Goal: Obtain resource: Obtain resource

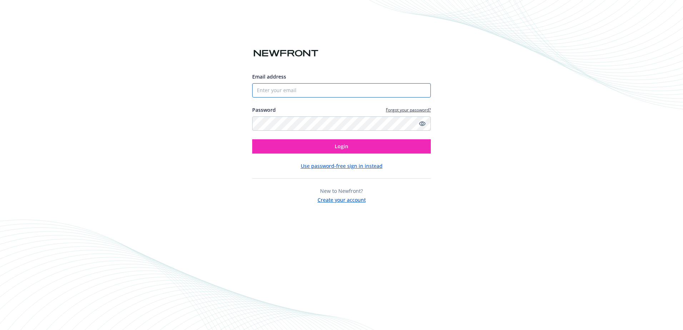
type input "[EMAIL_ADDRESS][DOMAIN_NAME]"
click at [309, 90] on input "[EMAIL_ADDRESS][DOMAIN_NAME]" at bounding box center [341, 90] width 179 height 14
click at [337, 147] on span "Login" at bounding box center [342, 146] width 14 height 7
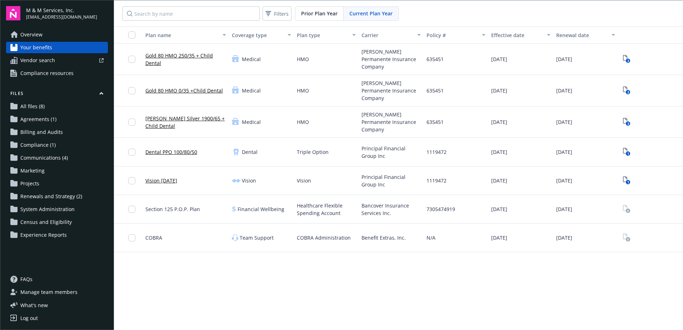
click at [178, 55] on link "Gold 80 HMO 250/35 + Child Dental" at bounding box center [185, 59] width 81 height 15
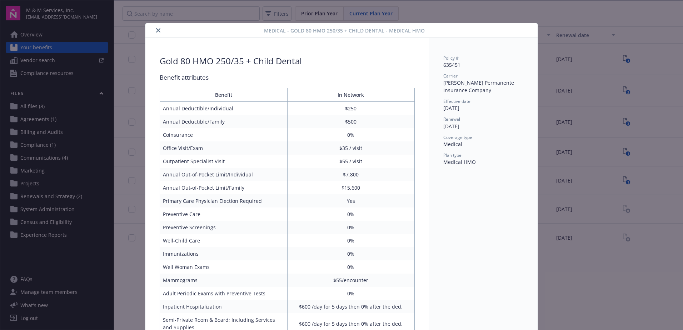
click at [156, 28] on icon "close" at bounding box center [158, 30] width 4 height 4
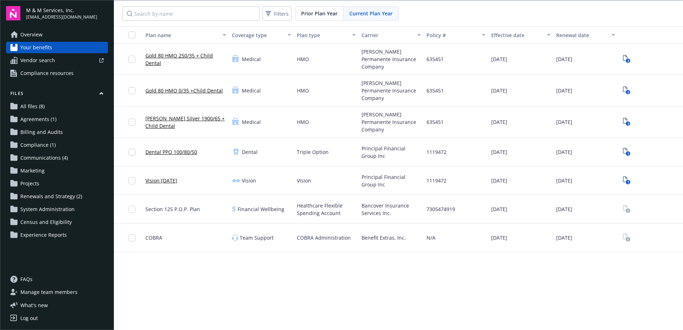
click at [167, 177] on link "Vision [DATE]" at bounding box center [161, 180] width 32 height 7
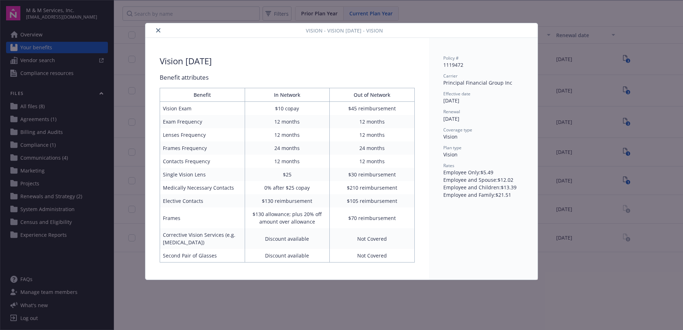
click at [158, 29] on icon "close" at bounding box center [158, 30] width 4 height 4
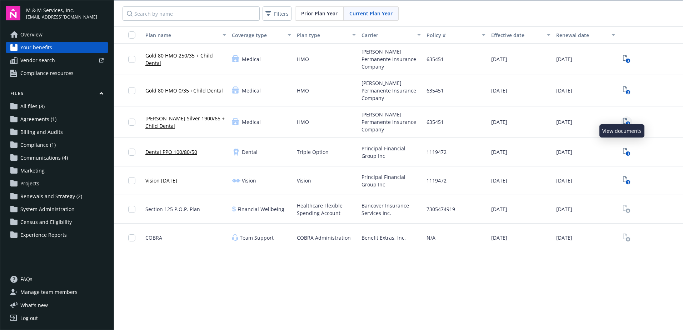
click at [623, 118] on icon "View Plan Documents" at bounding box center [625, 121] width 4 height 6
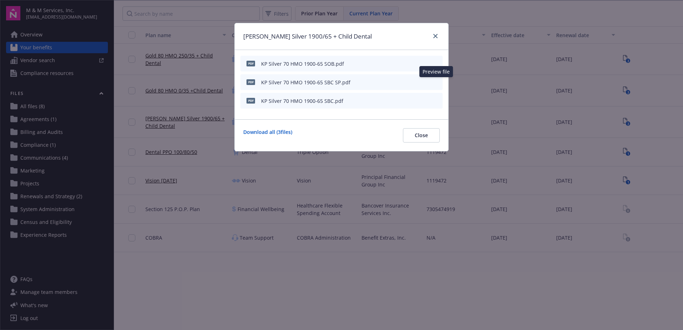
click at [435, 82] on icon "preview file" at bounding box center [435, 81] width 6 height 5
click at [437, 63] on icon "preview file" at bounding box center [435, 63] width 6 height 5
click at [433, 35] on link "close" at bounding box center [435, 36] width 9 height 9
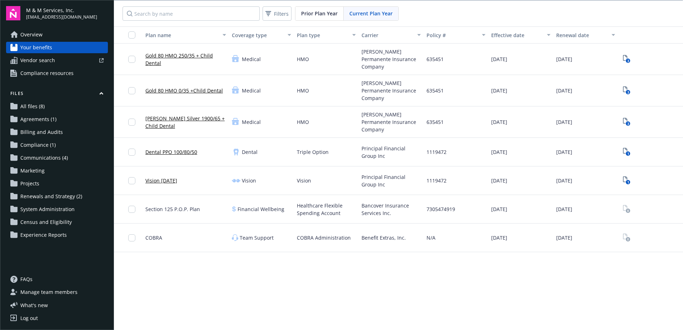
scroll to position [1, 0]
click at [32, 106] on span "All files (8)" at bounding box center [32, 106] width 24 height 11
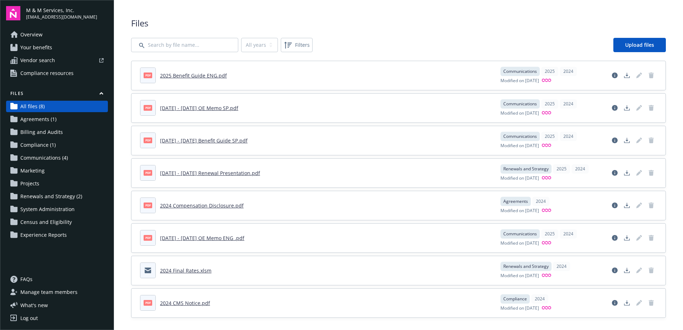
click at [206, 176] on link "[DATE] - [DATE] Renewal Presentation.pdf" at bounding box center [210, 173] width 100 height 7
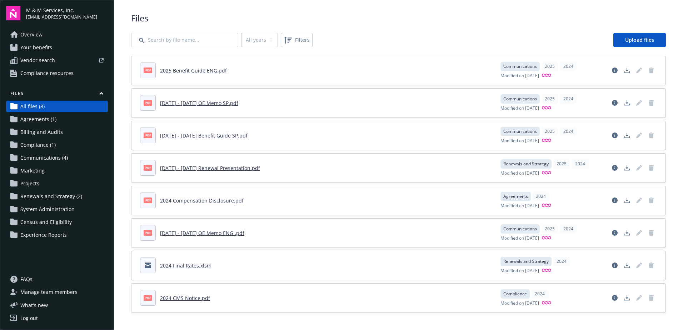
click at [51, 196] on span "Renewals and Strategy (2)" at bounding box center [51, 196] width 62 height 11
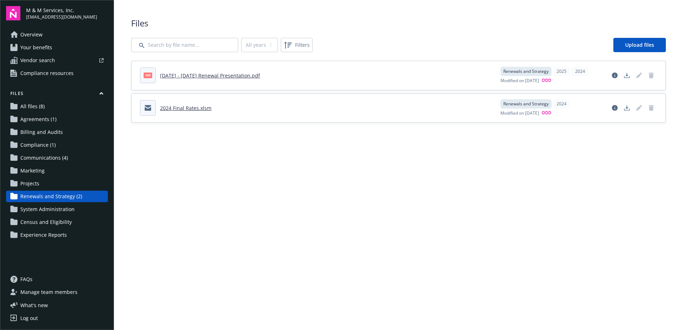
click at [42, 150] on span "Compliance (1)" at bounding box center [37, 144] width 35 height 11
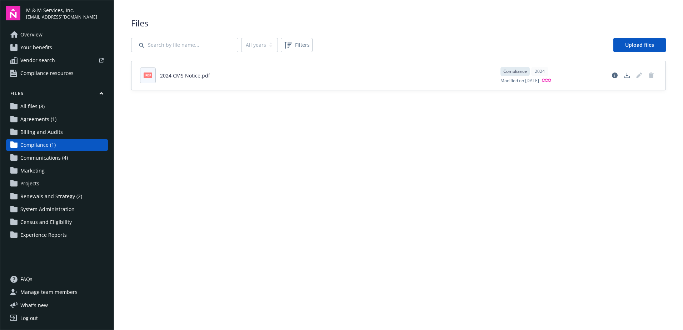
click at [41, 155] on span "Communications (4)" at bounding box center [43, 157] width 47 height 11
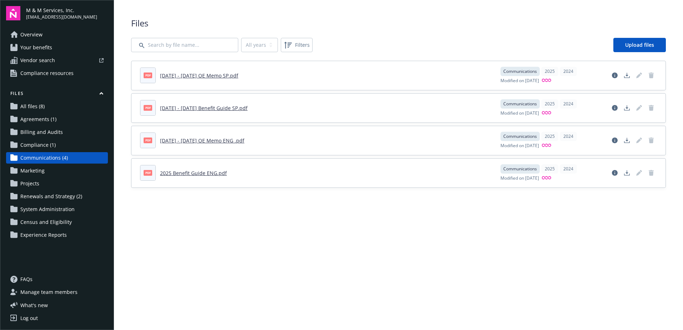
click at [39, 148] on span "Compliance (1)" at bounding box center [37, 144] width 35 height 11
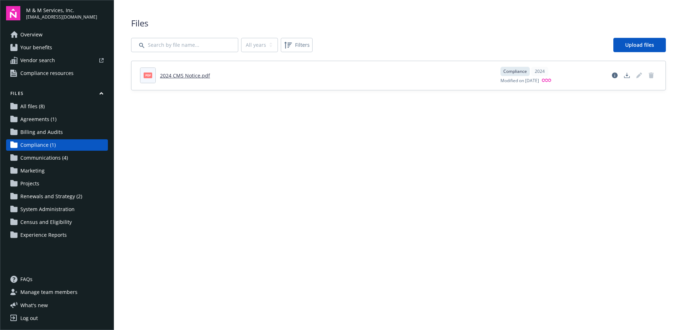
click at [52, 131] on span "Billing and Audits" at bounding box center [41, 131] width 42 height 11
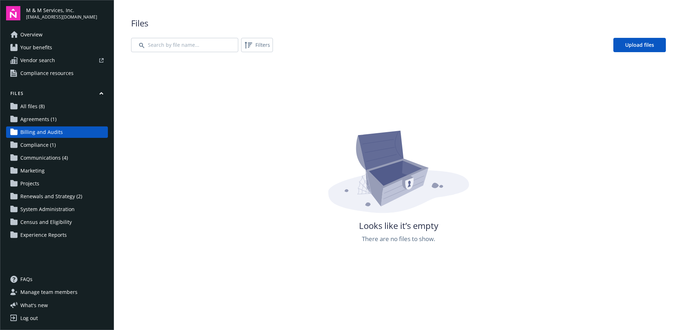
click at [49, 120] on span "Agreements (1)" at bounding box center [38, 119] width 36 height 11
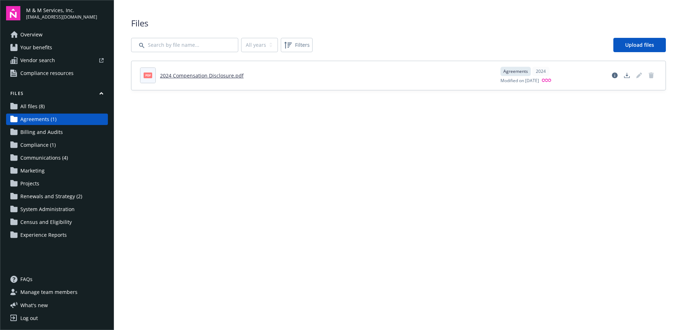
click at [40, 108] on span "All files (8)" at bounding box center [32, 106] width 24 height 11
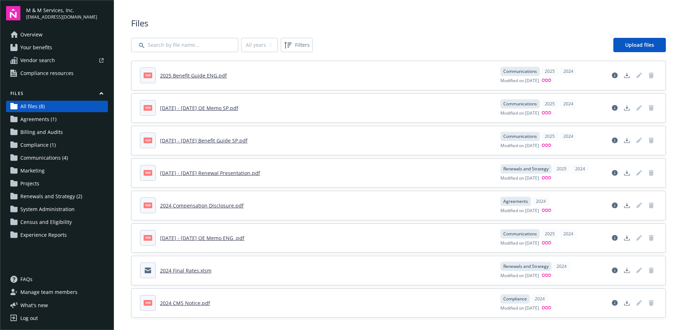
click at [53, 75] on span "Compliance resources" at bounding box center [46, 72] width 53 height 11
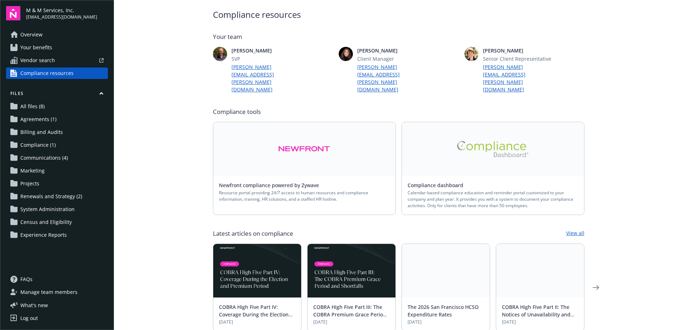
scroll to position [36, 0]
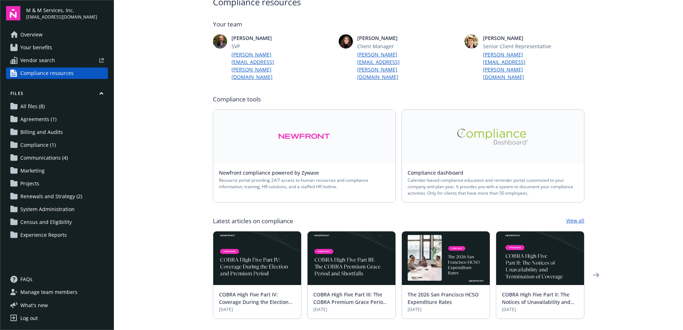
click at [495, 130] on link at bounding box center [493, 137] width 182 height 54
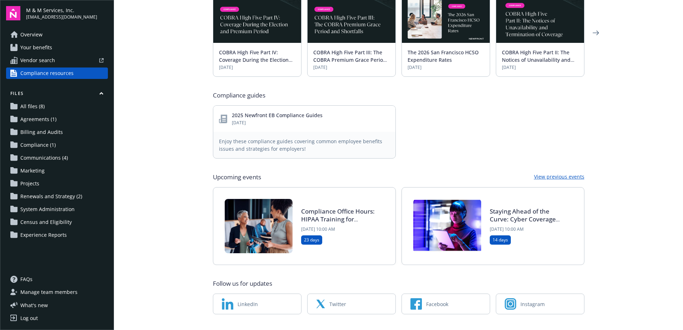
scroll to position [278, 0]
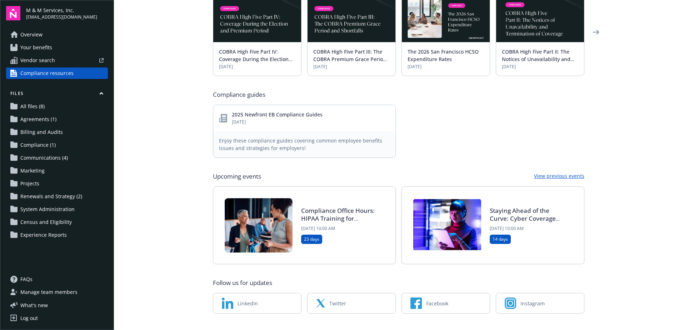
click at [49, 230] on span "Experience Reports" at bounding box center [43, 234] width 46 height 11
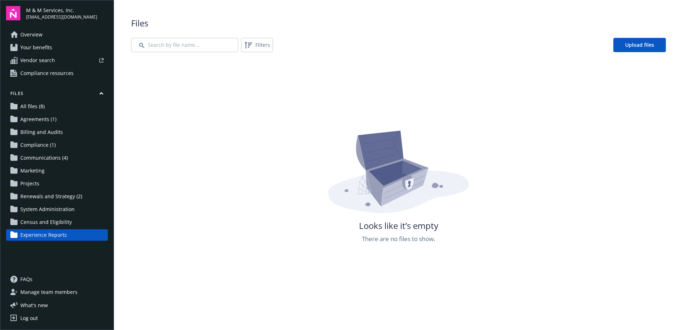
click at [51, 222] on span "Census and Eligibility" at bounding box center [45, 221] width 51 height 11
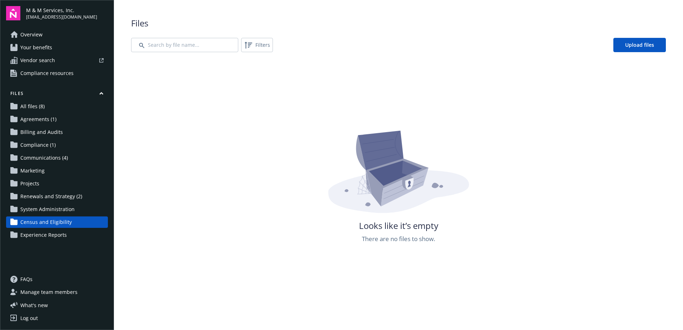
click at [49, 212] on span "System Administration" at bounding box center [47, 209] width 54 height 11
click at [57, 200] on span "Renewals and Strategy (2)" at bounding box center [51, 196] width 62 height 11
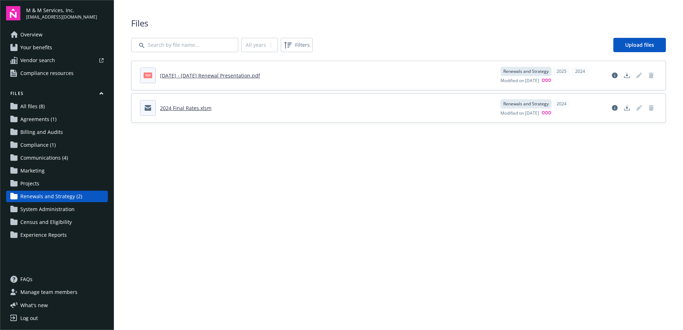
click at [31, 182] on span "Projects" at bounding box center [29, 183] width 19 height 11
